Goal: Task Accomplishment & Management: Complete application form

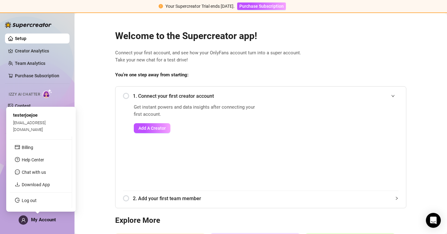
click at [42, 218] on span "My Account" at bounding box center [43, 220] width 25 height 6
click at [37, 199] on link "Log out" at bounding box center [29, 200] width 15 height 5
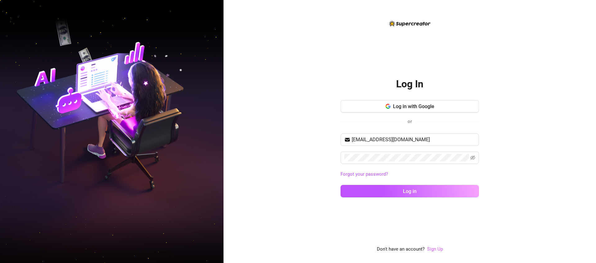
click at [436, 249] on link "Sign Up" at bounding box center [435, 250] width 16 height 6
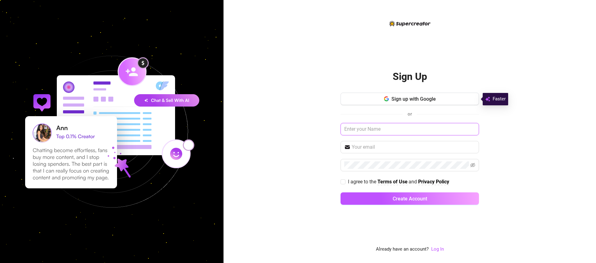
click at [440, 131] on input "text" at bounding box center [409, 129] width 138 height 12
type input "ghfghgfh"
click at [389, 146] on input "text" at bounding box center [414, 147] width 124 height 7
type input "hfghfgh@gmail.com"
click at [341, 181] on input "I agree to the Terms of Use and Privacy Policy" at bounding box center [342, 182] width 4 height 4
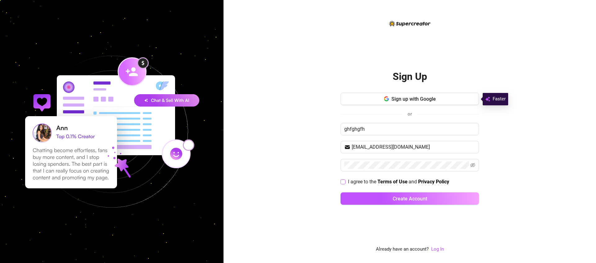
checkbox input "true"
click at [369, 198] on button "Create Account" at bounding box center [409, 199] width 138 height 12
